Goal: Transaction & Acquisition: Book appointment/travel/reservation

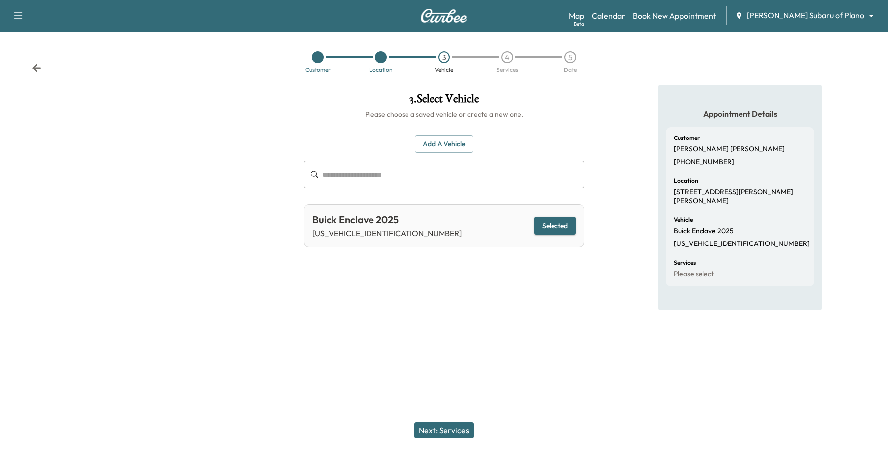
click at [860, 18] on div at bounding box center [444, 225] width 888 height 450
click at [863, 16] on body "Support Log Out Map Beta Calendar Book New Appointment [PERSON_NAME] Subaru of …" at bounding box center [444, 225] width 888 height 450
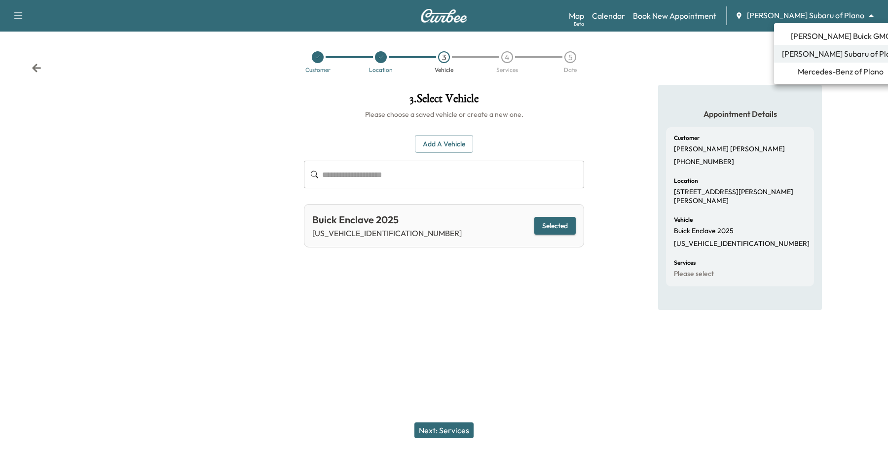
click at [820, 67] on span "Mercedes-Benz of Plano" at bounding box center [841, 72] width 86 height 12
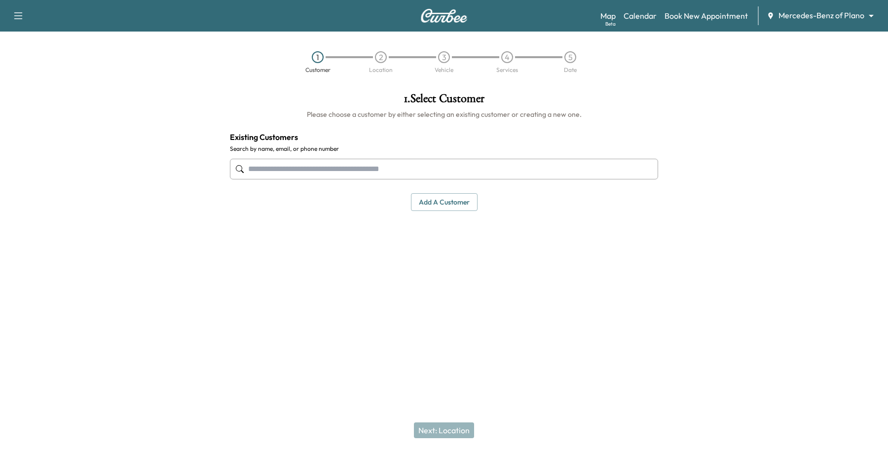
click at [314, 164] on input "text" at bounding box center [444, 169] width 428 height 21
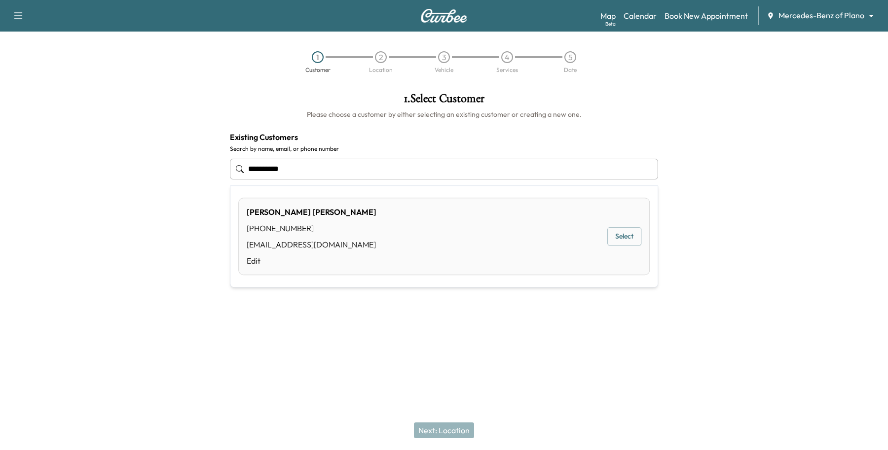
click at [642, 234] on div "[PERSON_NAME] [PHONE_NUMBER] [EMAIL_ADDRESS][DOMAIN_NAME] Edit Select" at bounding box center [443, 236] width 411 height 77
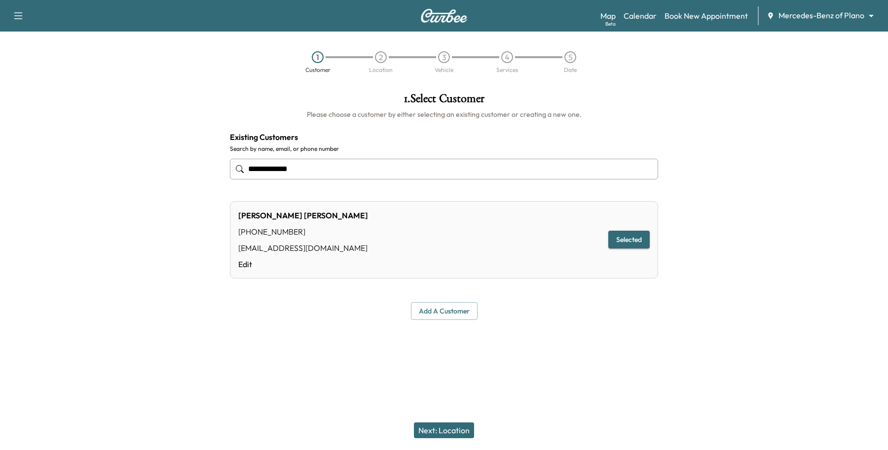
type input "**********"
click at [462, 436] on button "Next: Location" at bounding box center [444, 431] width 60 height 16
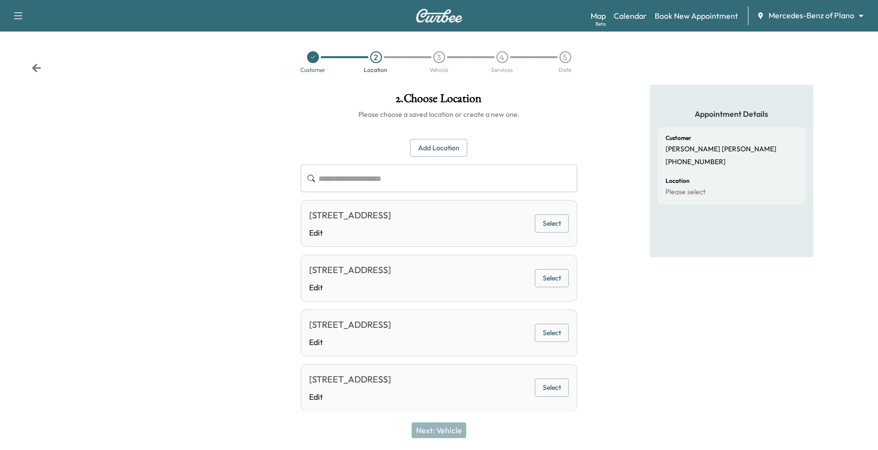
click at [548, 288] on button "Select" at bounding box center [552, 278] width 34 height 18
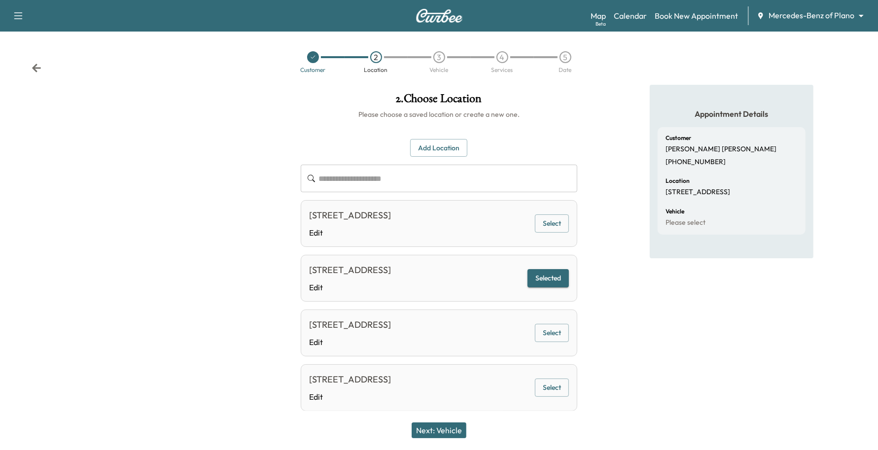
click at [436, 437] on button "Next: Vehicle" at bounding box center [439, 431] width 55 height 16
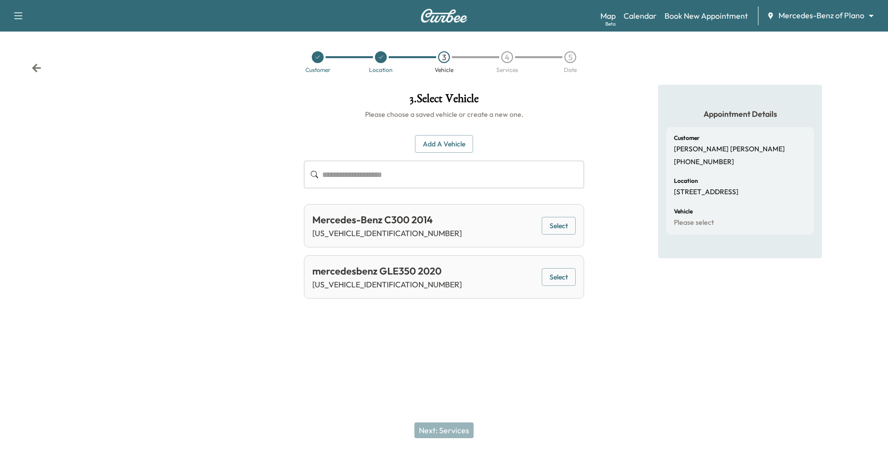
click at [550, 284] on button "Select" at bounding box center [559, 277] width 34 height 18
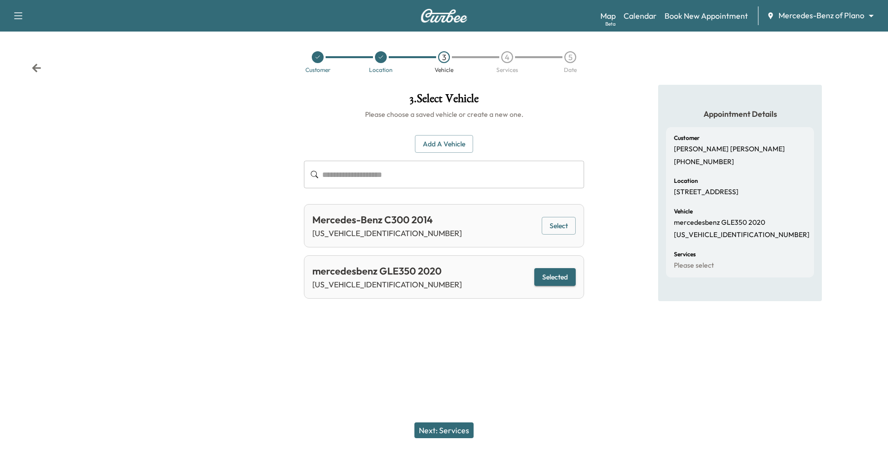
click at [426, 436] on button "Next: Services" at bounding box center [443, 431] width 59 height 16
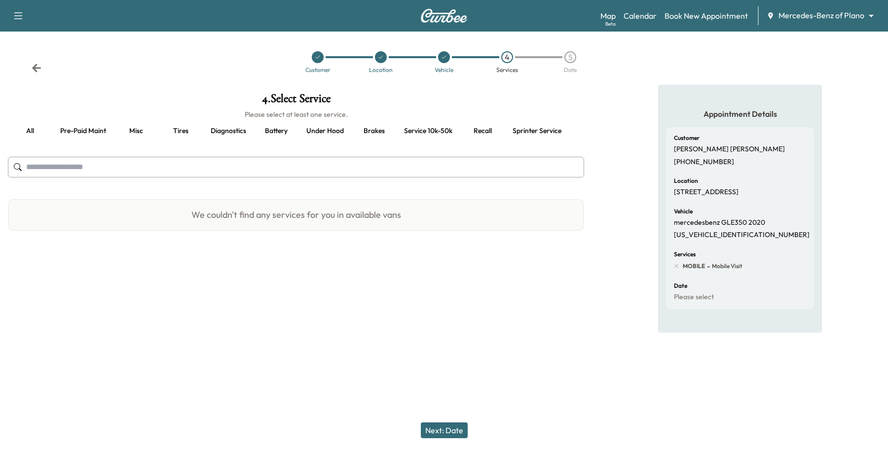
click at [98, 132] on button "Pre-paid maint" at bounding box center [83, 131] width 62 height 24
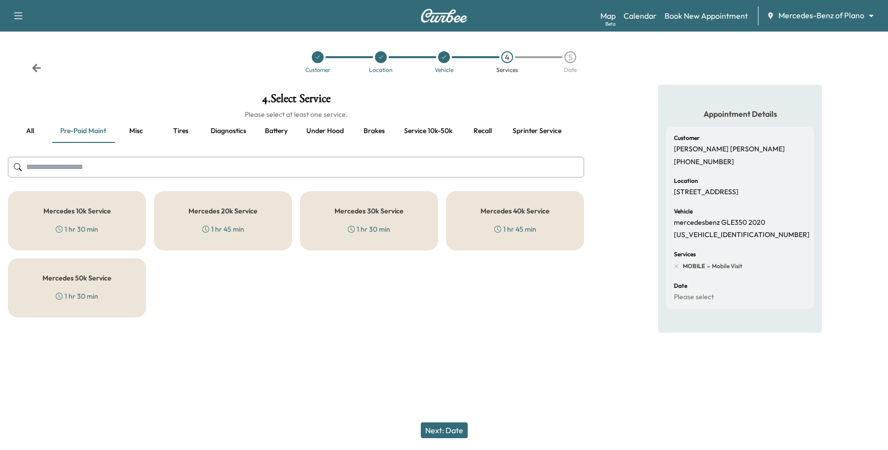
click at [494, 218] on div "Mercedes 40k Service 1 hr 45 min" at bounding box center [515, 220] width 138 height 59
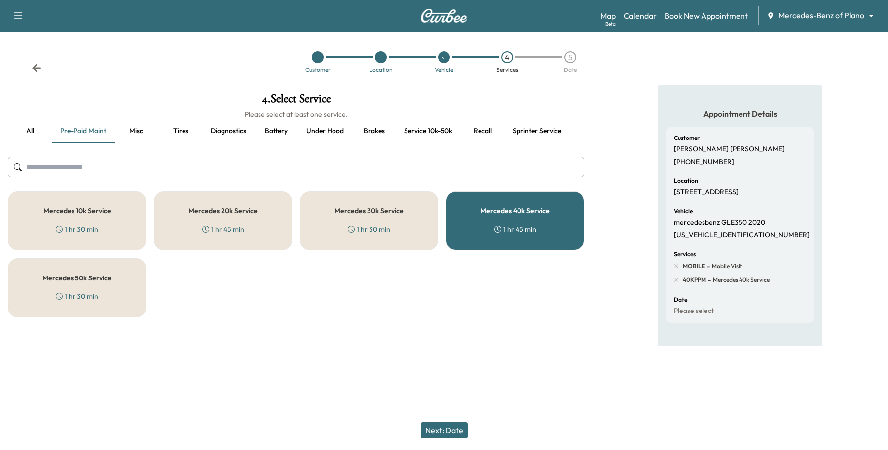
click at [450, 431] on button "Next: Date" at bounding box center [444, 431] width 47 height 16
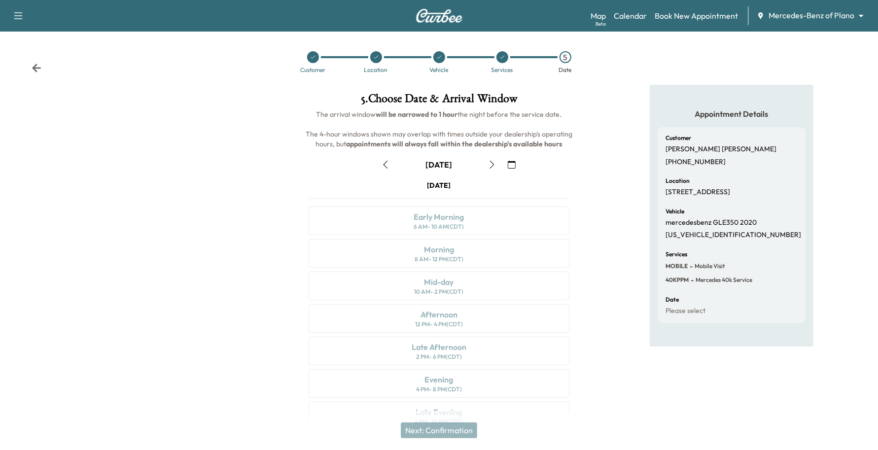
click at [497, 159] on button "button" at bounding box center [492, 165] width 17 height 16
click at [497, 160] on button "button" at bounding box center [492, 165] width 17 height 16
click at [515, 164] on icon "button" at bounding box center [512, 165] width 8 height 8
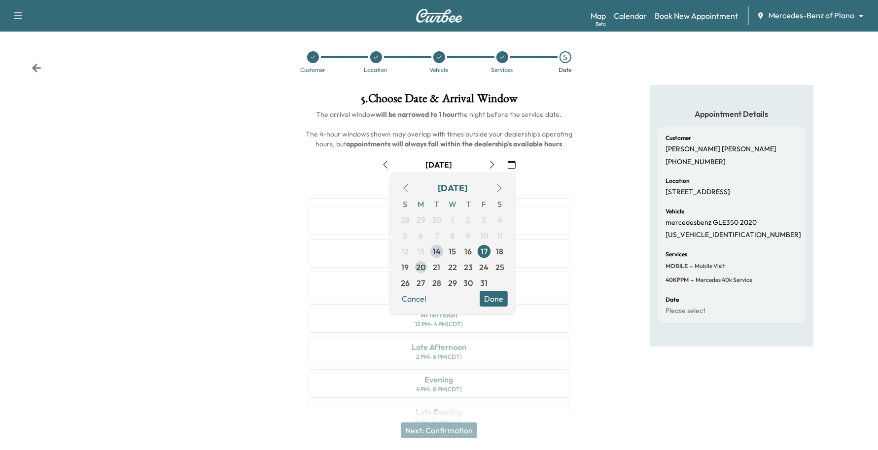
click at [422, 267] on span "20" at bounding box center [421, 267] width 9 height 12
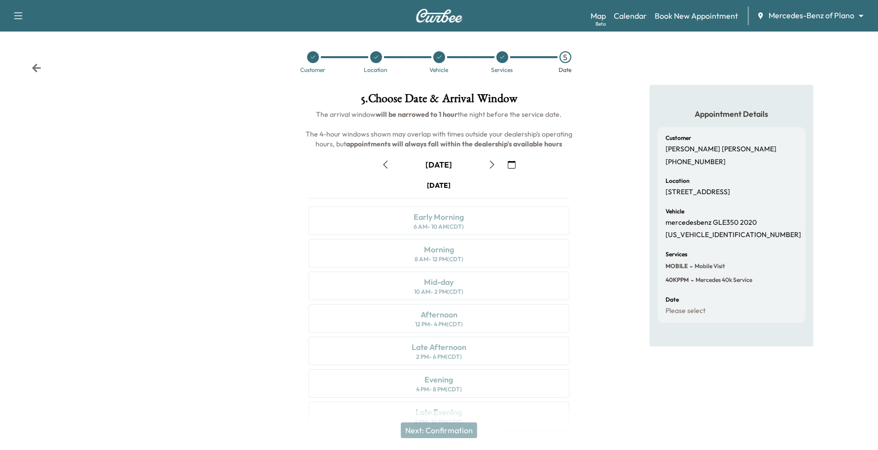
click at [489, 167] on icon "button" at bounding box center [492, 165] width 8 height 8
click at [449, 252] on div "Morning" at bounding box center [439, 250] width 30 height 12
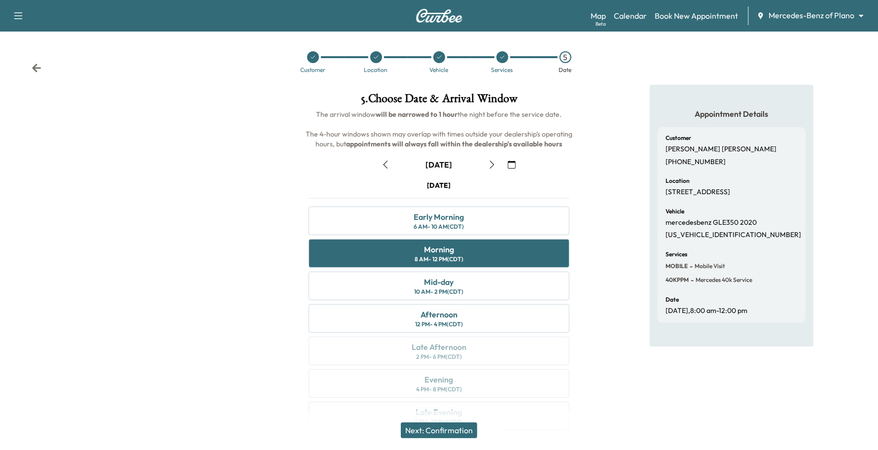
click at [428, 425] on button "Next: Confirmation" at bounding box center [439, 431] width 76 height 16
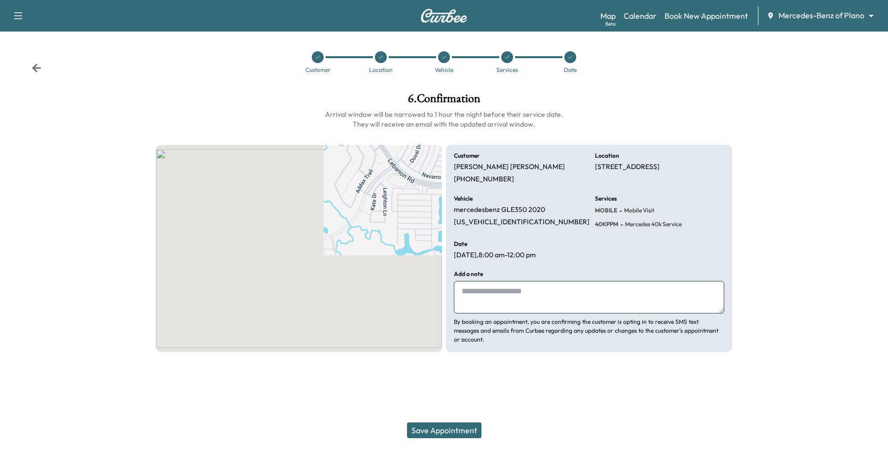
click at [428, 433] on button "Save Appointment" at bounding box center [444, 431] width 74 height 16
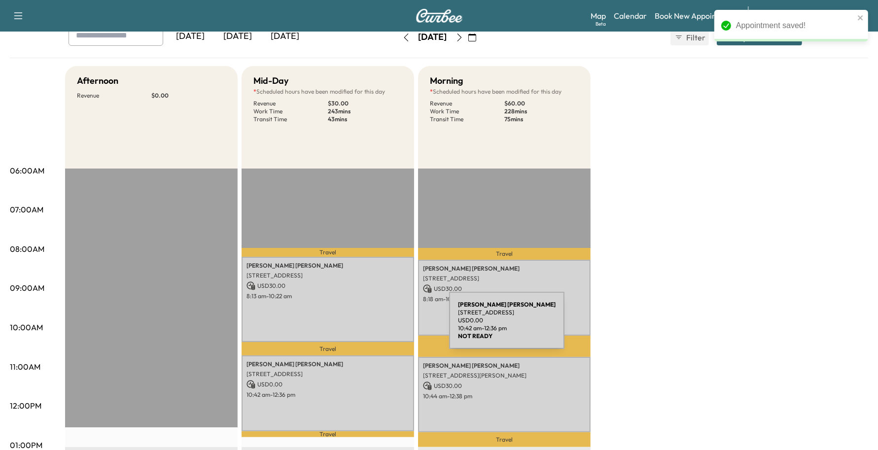
scroll to position [123, 0]
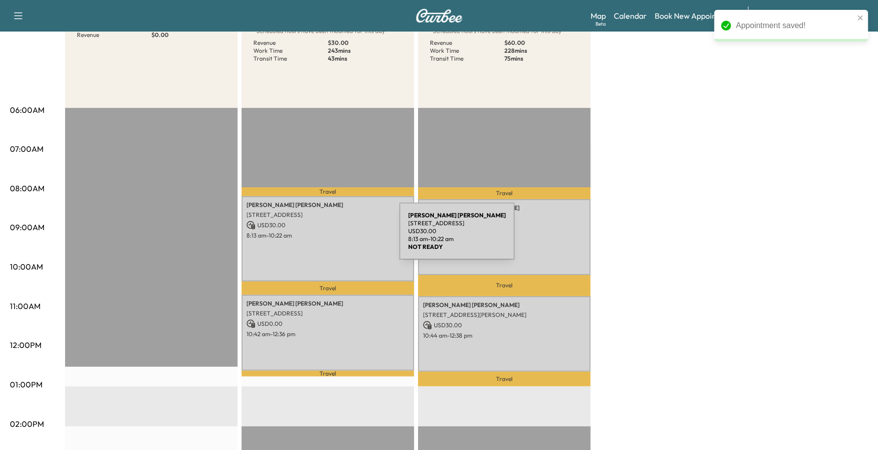
click at [326, 237] on p "8:13 am - 10:22 am" at bounding box center [328, 236] width 163 height 8
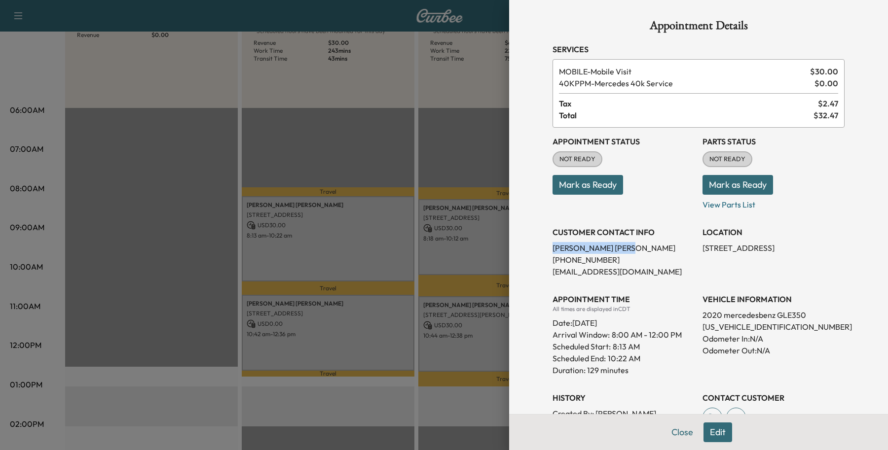
drag, startPoint x: 605, startPoint y: 248, endPoint x: 529, endPoint y: 252, distance: 76.1
click at [529, 252] on div "Appointment Details Services MOBILE - Mobile Visit $ 30.00 40KPPM - Mercedes 40…" at bounding box center [698, 225] width 379 height 450
drag, startPoint x: 562, startPoint y: 256, endPoint x: 564, endPoint y: 243, distance: 13.9
copy p "[PERSON_NAME]"
click at [674, 432] on button "Close" at bounding box center [682, 433] width 35 height 20
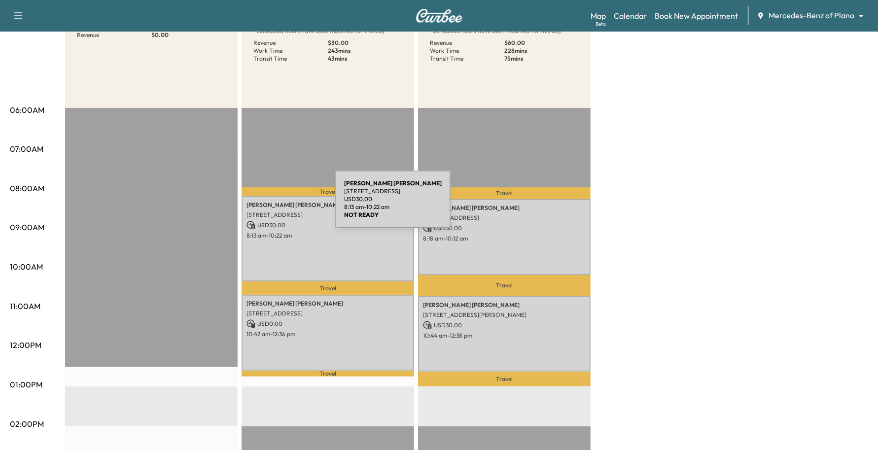
click at [262, 205] on p "[PERSON_NAME]" at bounding box center [328, 205] width 163 height 8
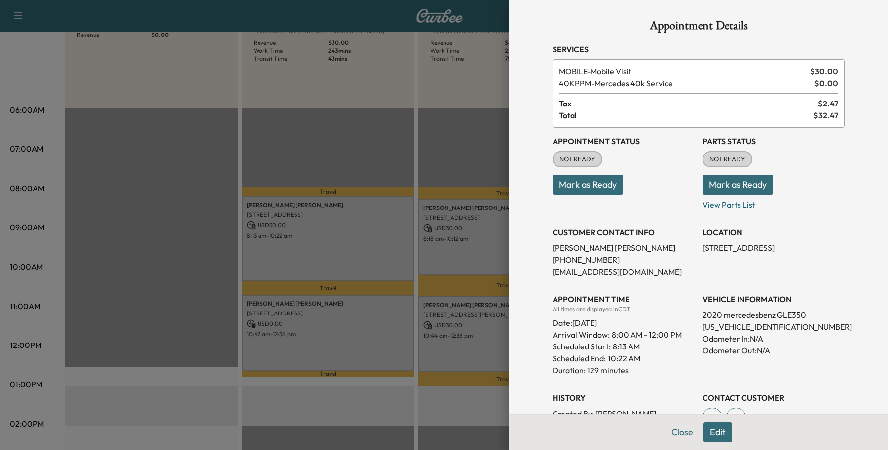
drag, startPoint x: 292, startPoint y: 202, endPoint x: 267, endPoint y: 205, distance: 25.3
click at [267, 205] on div at bounding box center [444, 225] width 888 height 450
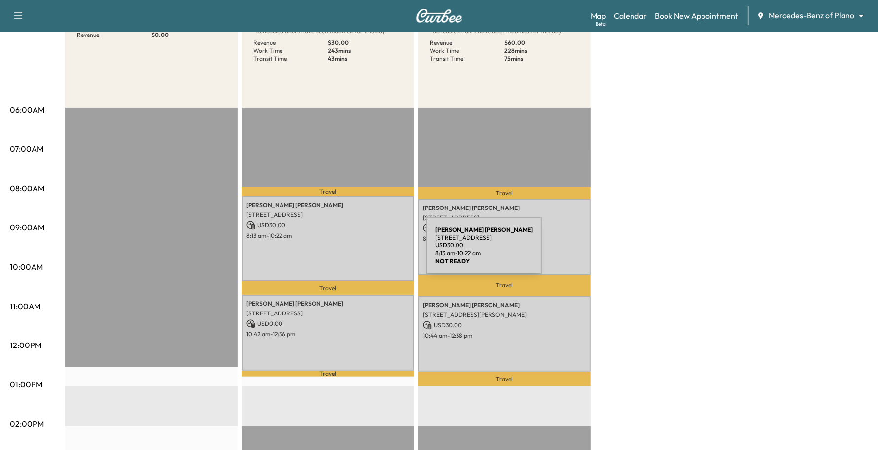
click at [326, 240] on div "[PERSON_NAME] [STREET_ADDRESS] USD 30.00 8:13 am - 10:22 am" at bounding box center [328, 239] width 173 height 86
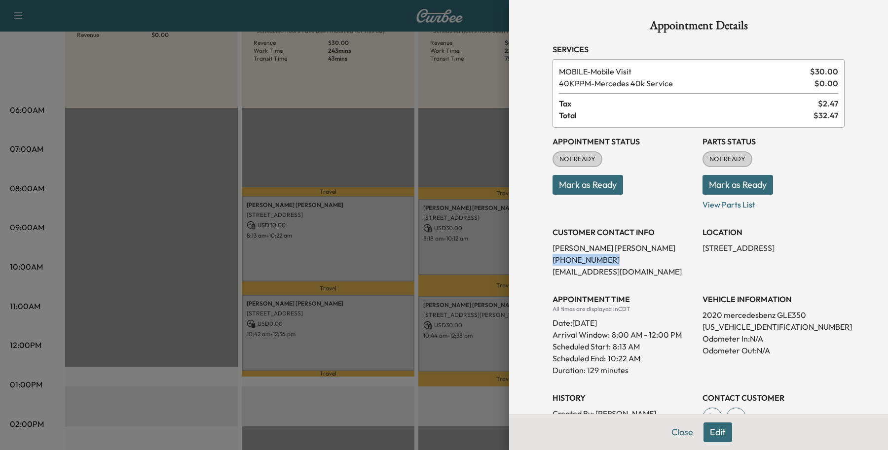
drag, startPoint x: 592, startPoint y: 257, endPoint x: 526, endPoint y: 259, distance: 65.6
click at [526, 259] on div "Appointment Details Services MOBILE - Mobile Visit $ 30.00 40KPPM - Mercedes 40…" at bounding box center [698, 225] width 379 height 450
copy p "[PHONE_NUMBER]"
click at [682, 435] on button "Close" at bounding box center [682, 433] width 35 height 20
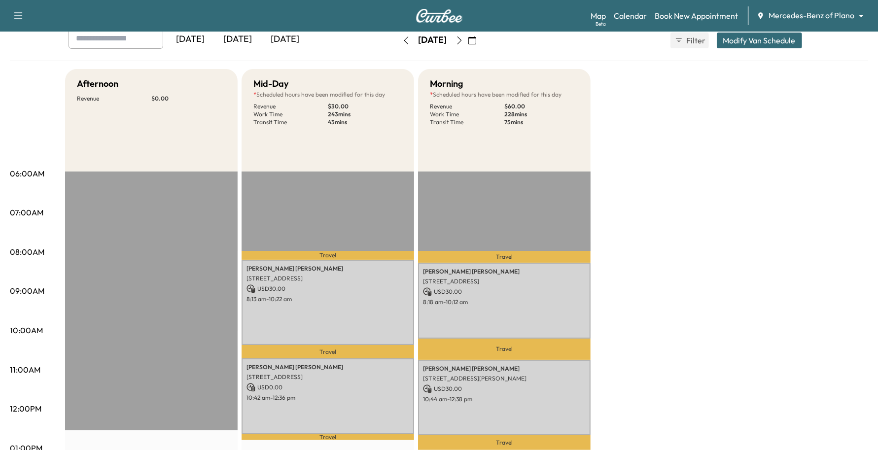
scroll to position [0, 0]
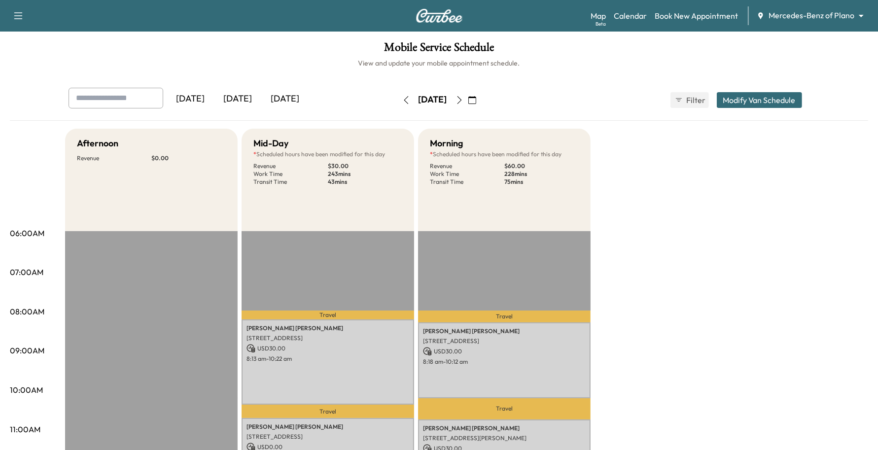
click at [792, 23] on div "Map Beta Calendar Book New Appointment Mercedes-Benz of Plano ******** ​" at bounding box center [731, 15] width 280 height 19
click at [793, 16] on body "Support Log Out Map Beta Calendar Book New Appointment Mercedes-Benz of Plano *…" at bounding box center [439, 225] width 878 height 450
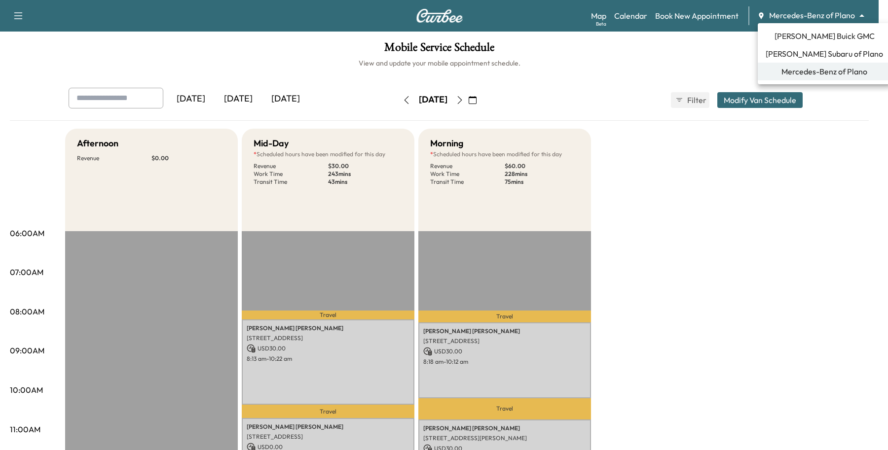
click at [790, 48] on span "[PERSON_NAME] Subaru of Plano" at bounding box center [823, 54] width 117 height 12
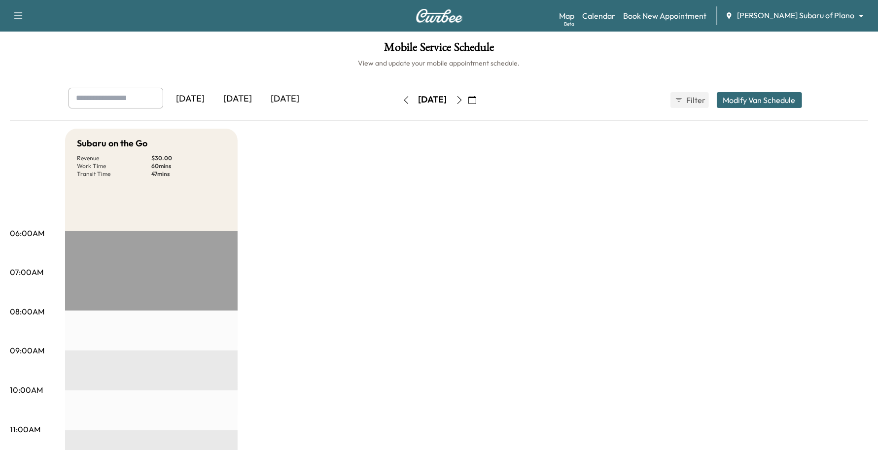
click at [464, 98] on icon "button" at bounding box center [460, 100] width 8 height 8
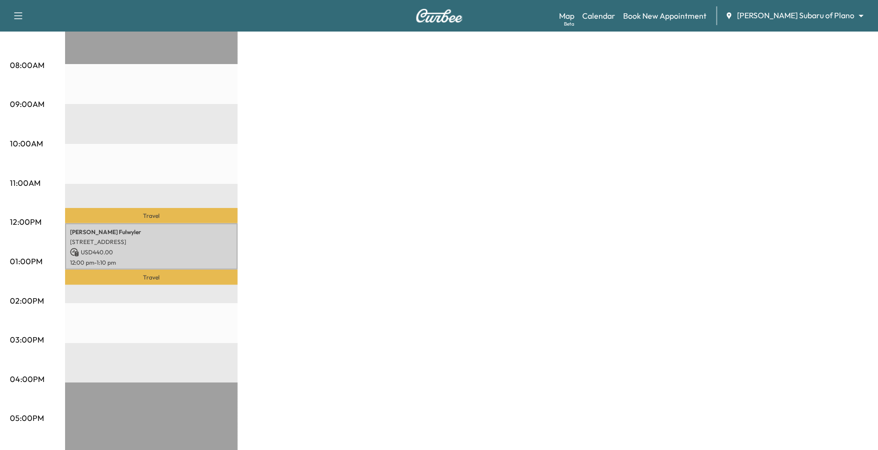
scroll to position [62, 0]
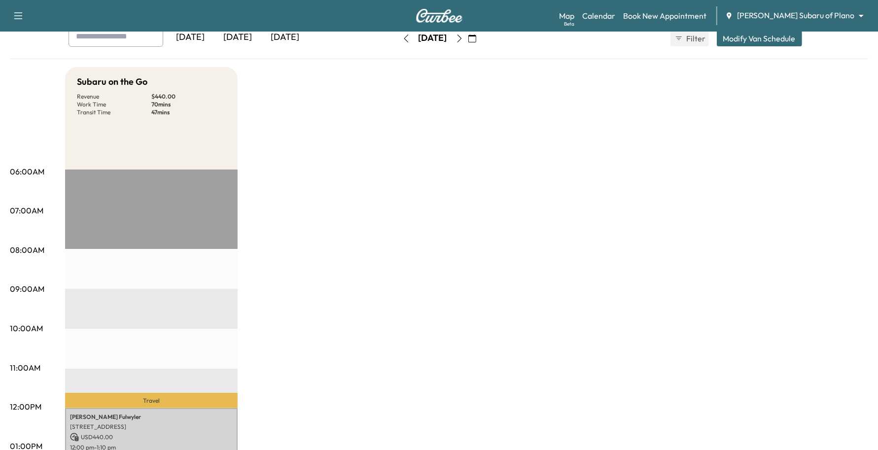
click at [476, 37] on icon "button" at bounding box center [473, 39] width 8 height 8
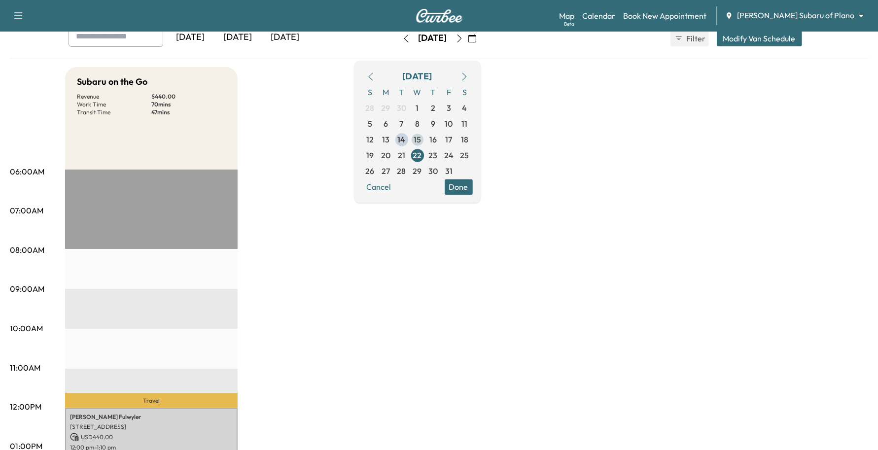
click at [421, 139] on span "15" at bounding box center [417, 140] width 7 height 12
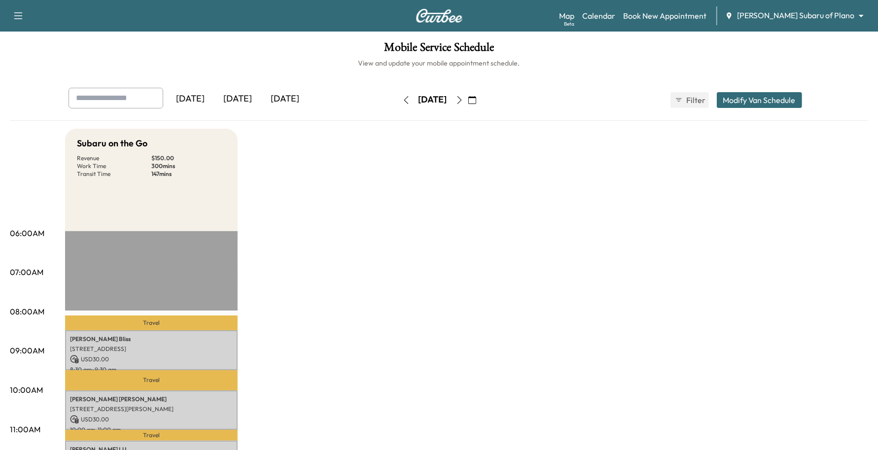
click at [476, 100] on icon "button" at bounding box center [473, 100] width 8 height 8
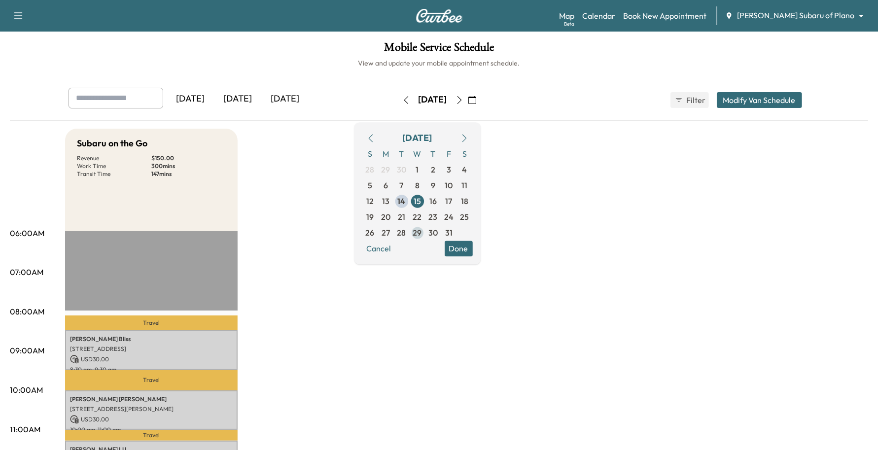
click at [422, 230] on span "29" at bounding box center [417, 233] width 9 height 12
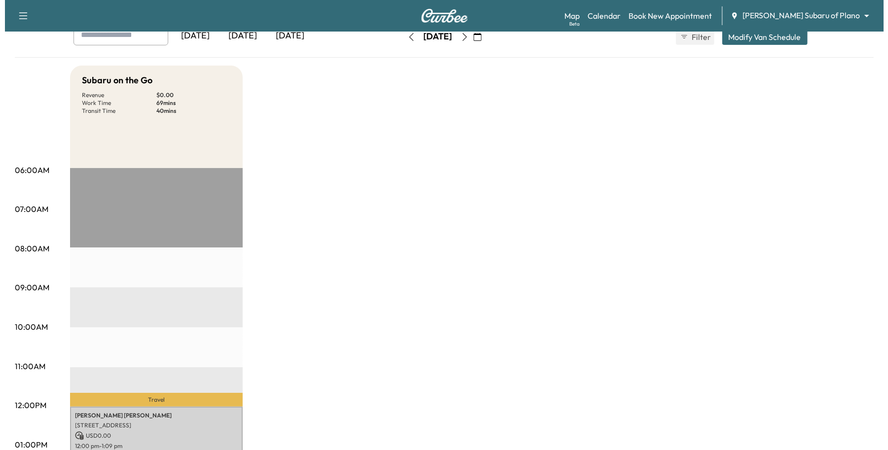
scroll to position [123, 0]
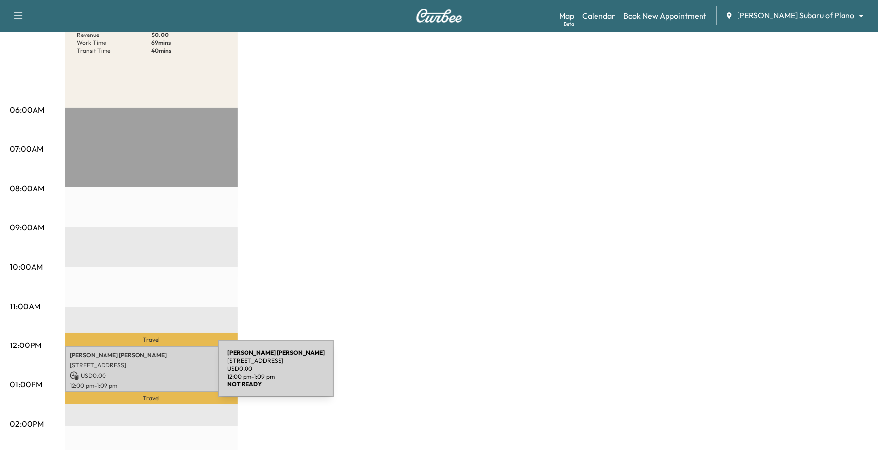
click at [147, 375] on p "USD 0.00" at bounding box center [151, 375] width 163 height 9
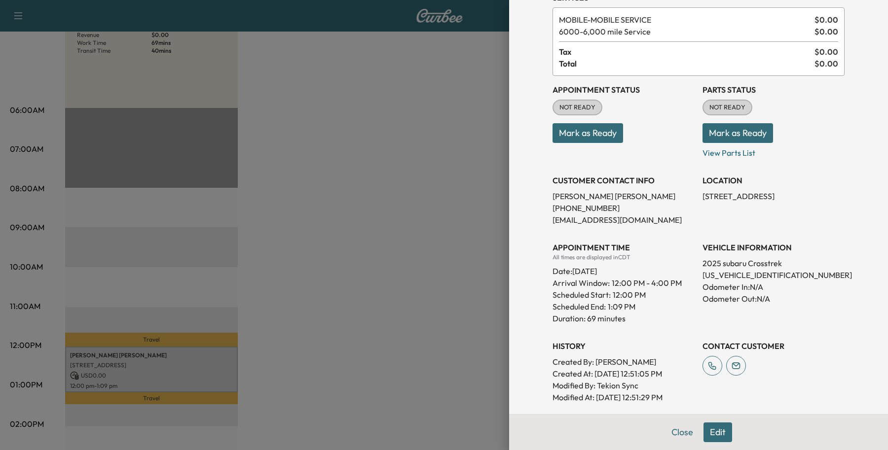
scroll to position [146, 0]
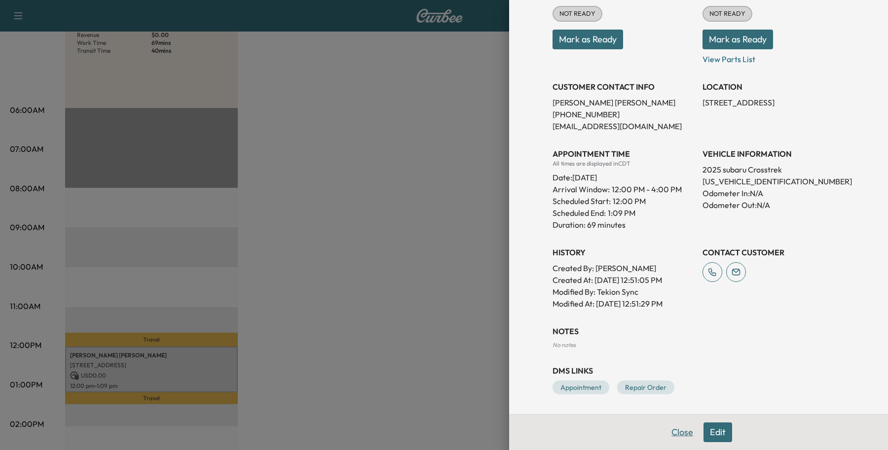
click at [679, 433] on button "Close" at bounding box center [682, 433] width 35 height 20
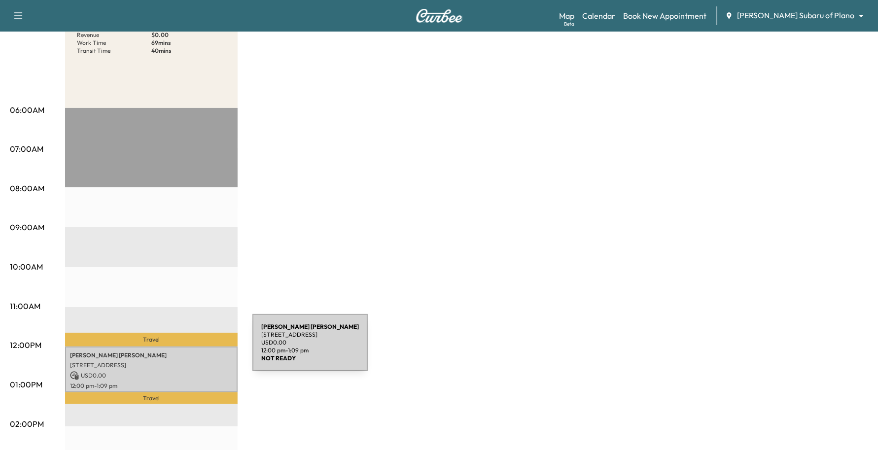
click at [179, 352] on p "[PERSON_NAME]" at bounding box center [151, 356] width 163 height 8
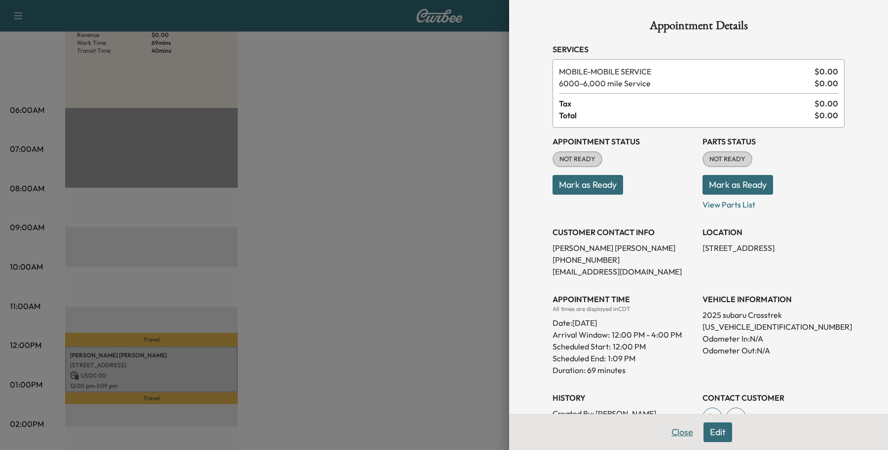
click at [686, 428] on button "Close" at bounding box center [682, 433] width 35 height 20
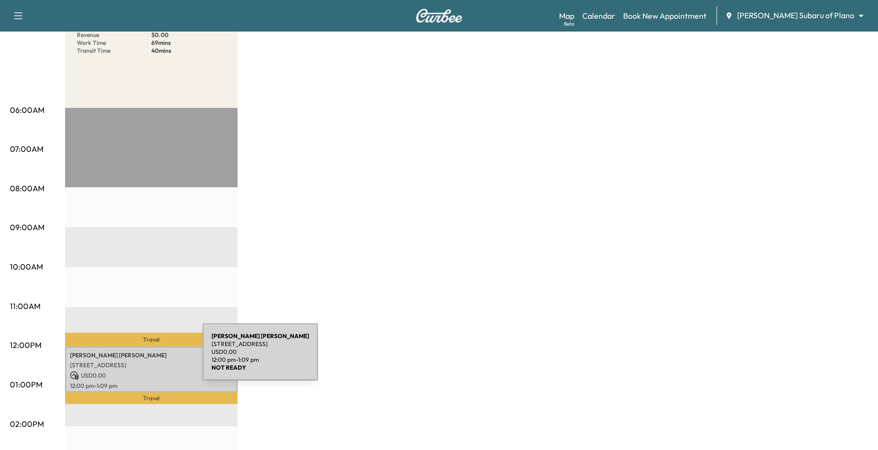
click at [129, 362] on p "[STREET_ADDRESS]" at bounding box center [151, 366] width 163 height 8
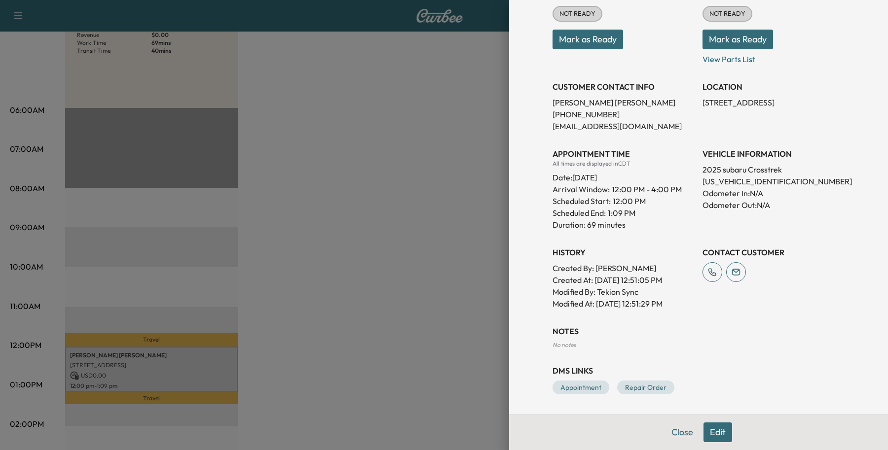
click at [665, 431] on button "Close" at bounding box center [682, 433] width 35 height 20
